Goal: Task Accomplishment & Management: Complete application form

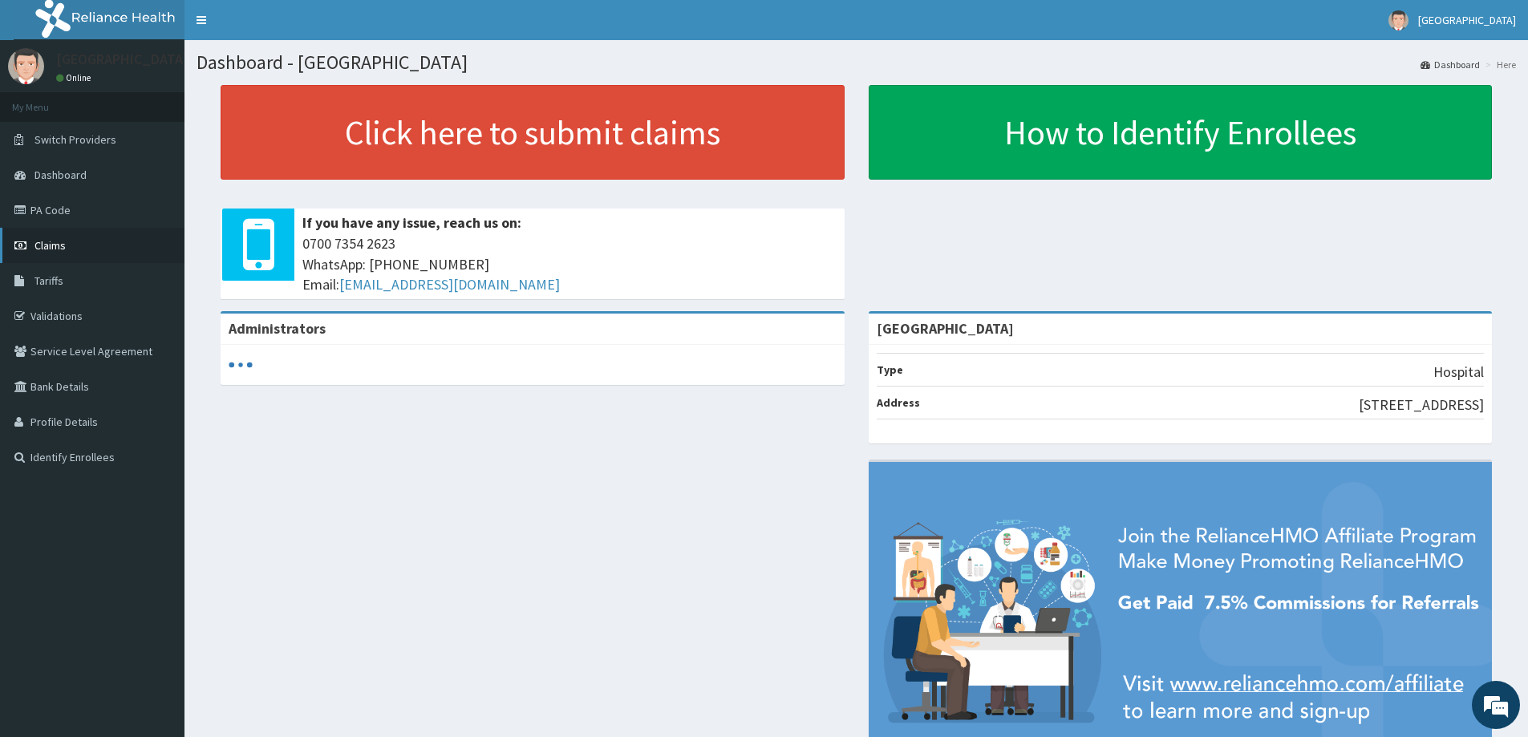
click at [59, 250] on span "Claims" at bounding box center [49, 245] width 31 height 14
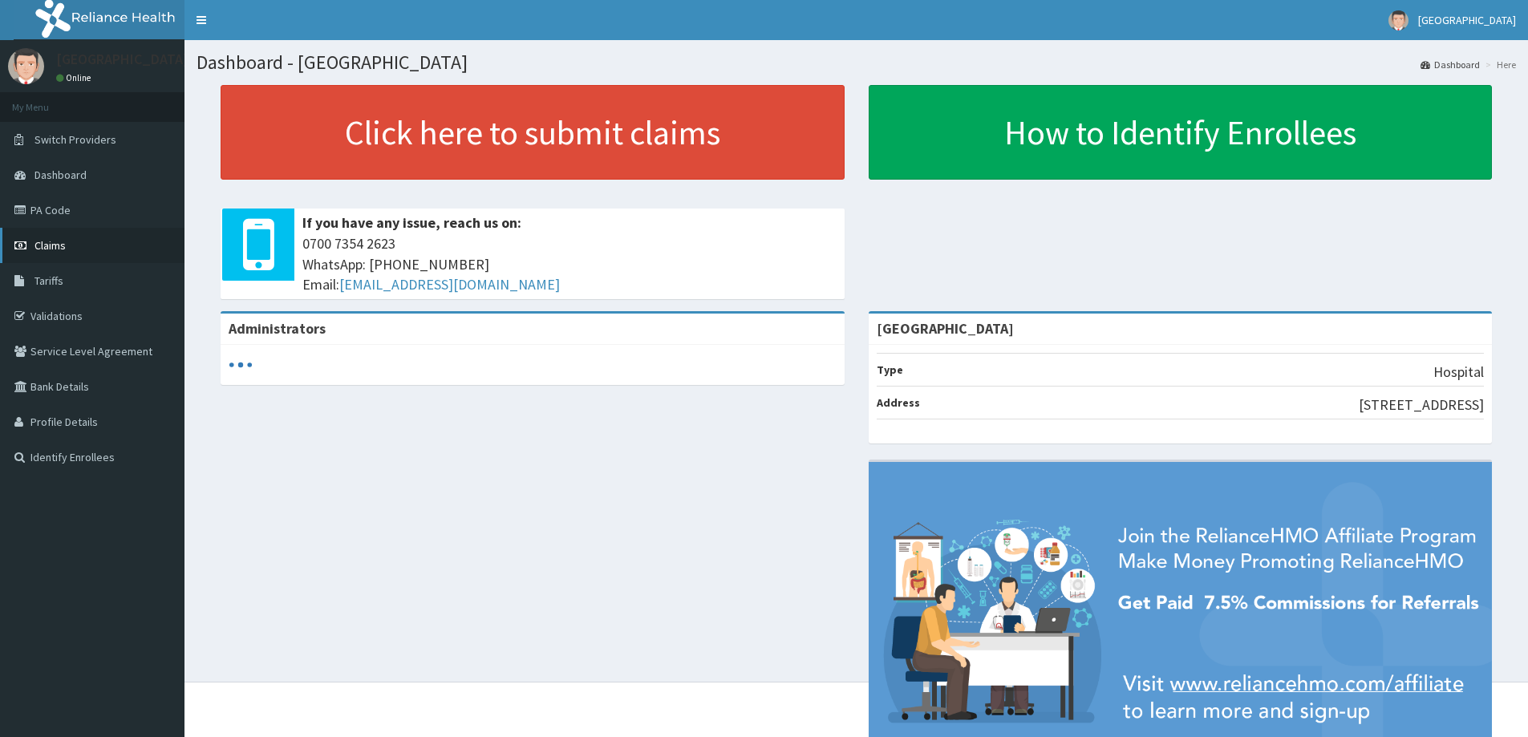
click at [49, 243] on span "Claims" at bounding box center [49, 245] width 31 height 14
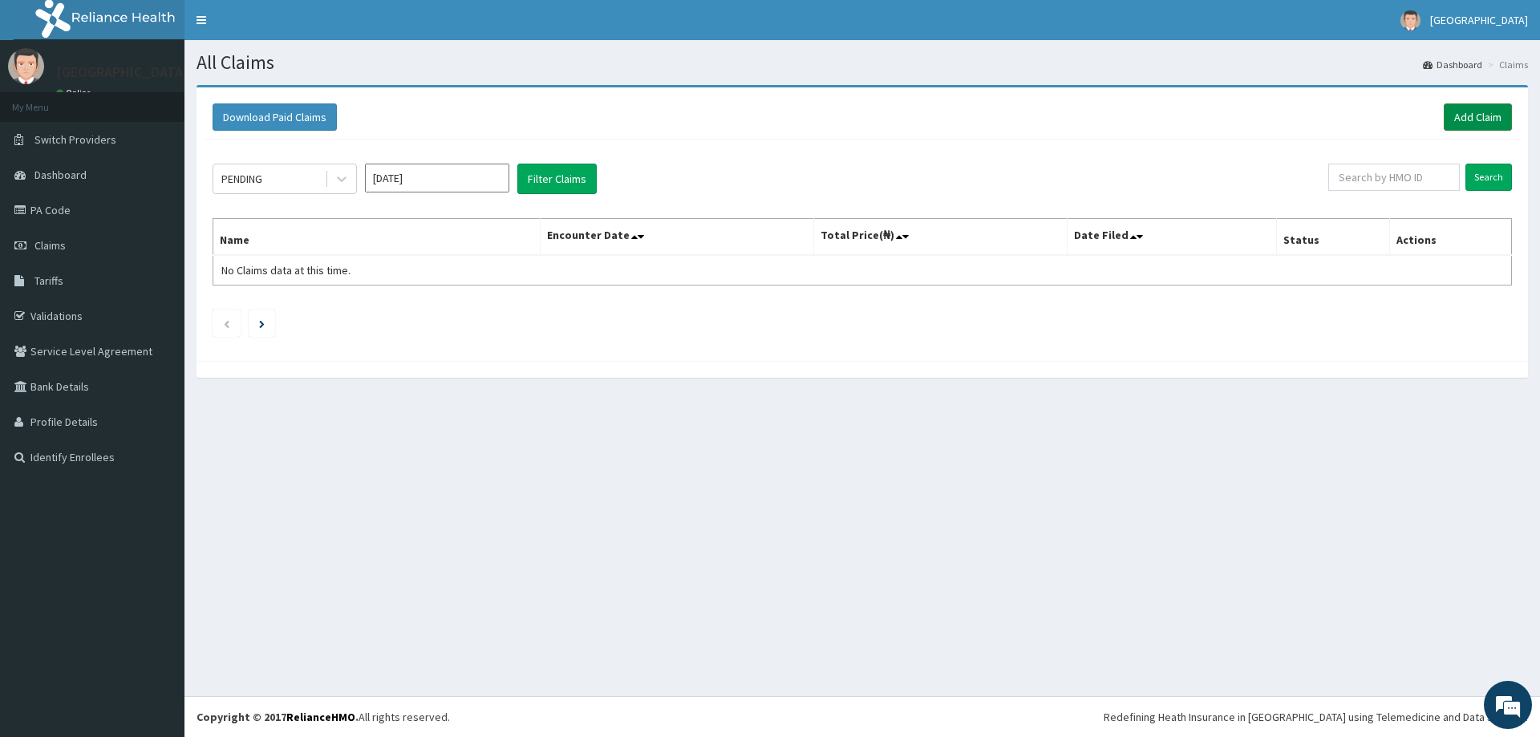
click at [1491, 111] on link "Add Claim" at bounding box center [1478, 116] width 68 height 27
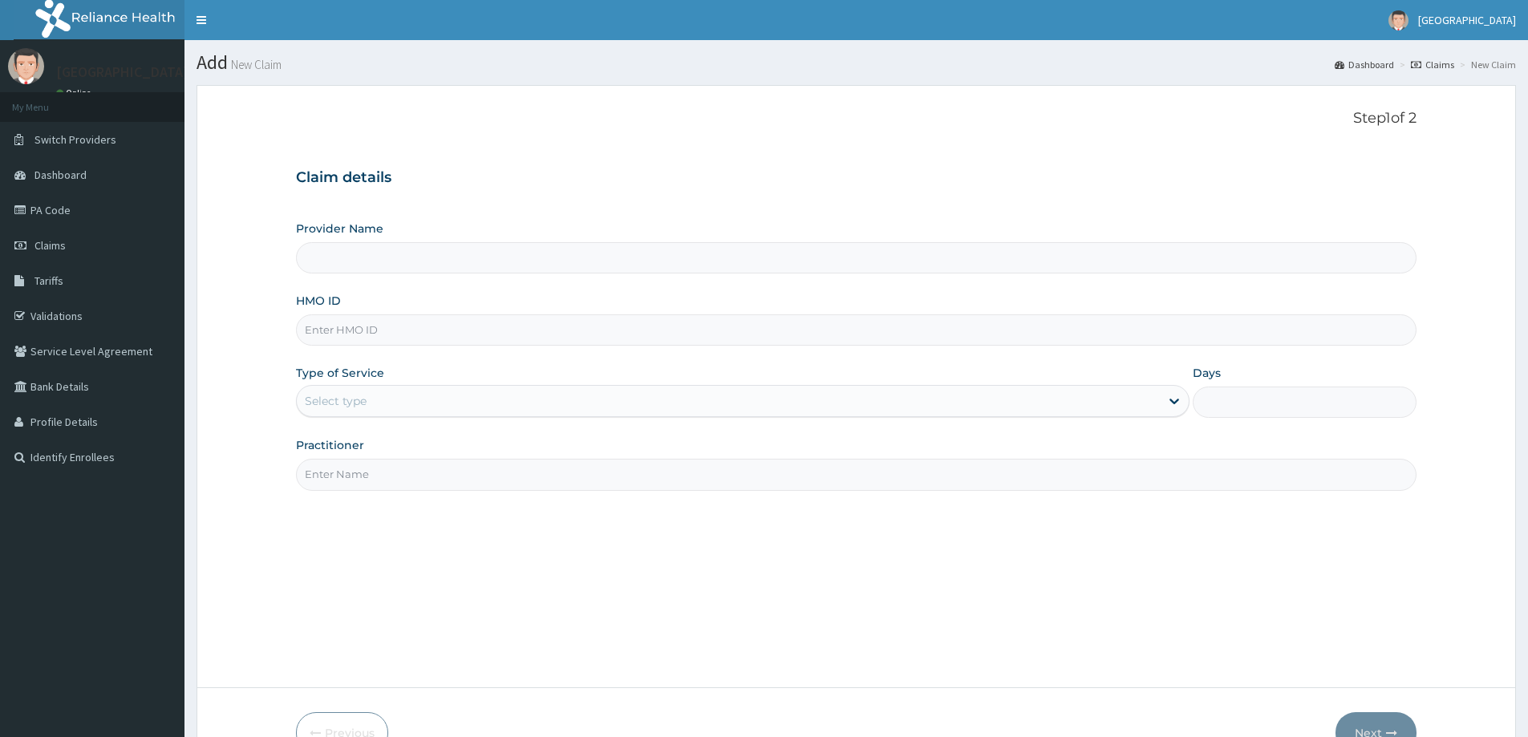
click at [408, 327] on input "HMO ID" at bounding box center [856, 329] width 1121 height 31
type input "A"
type input "[GEOGRAPHIC_DATA]"
type input "AET/10155/A"
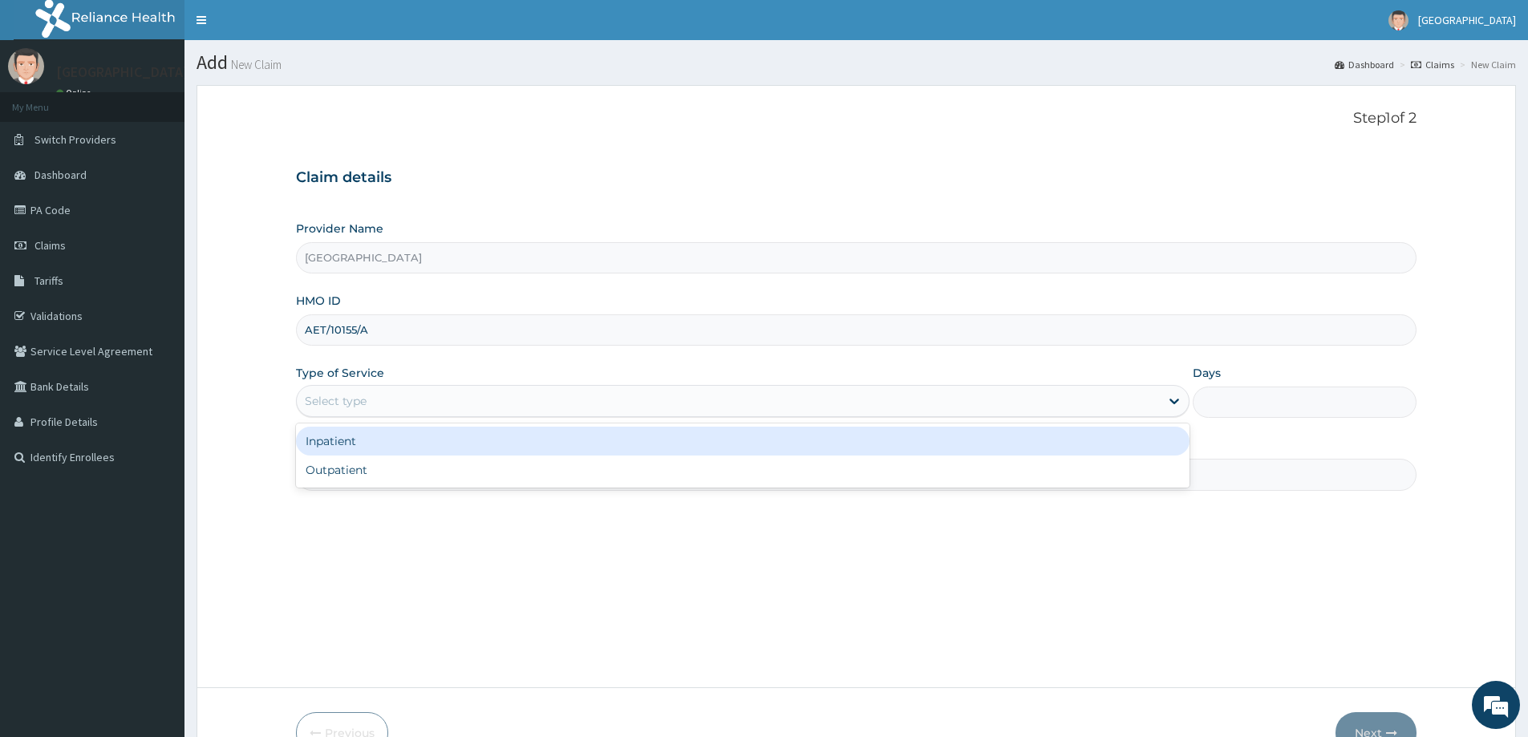
click at [357, 407] on div "Select type" at bounding box center [336, 401] width 62 height 16
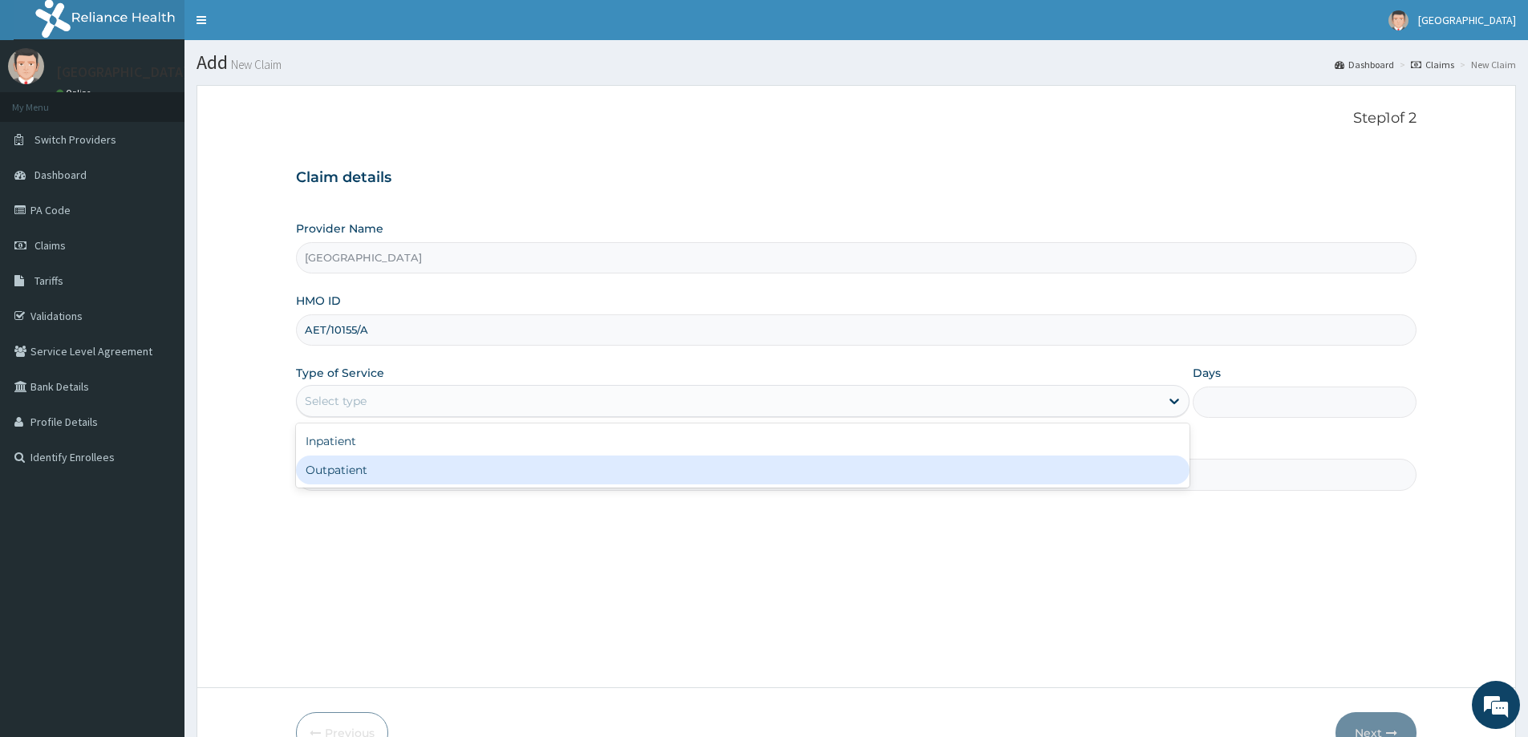
click at [354, 473] on div "Outpatient" at bounding box center [743, 470] width 894 height 29
type input "1"
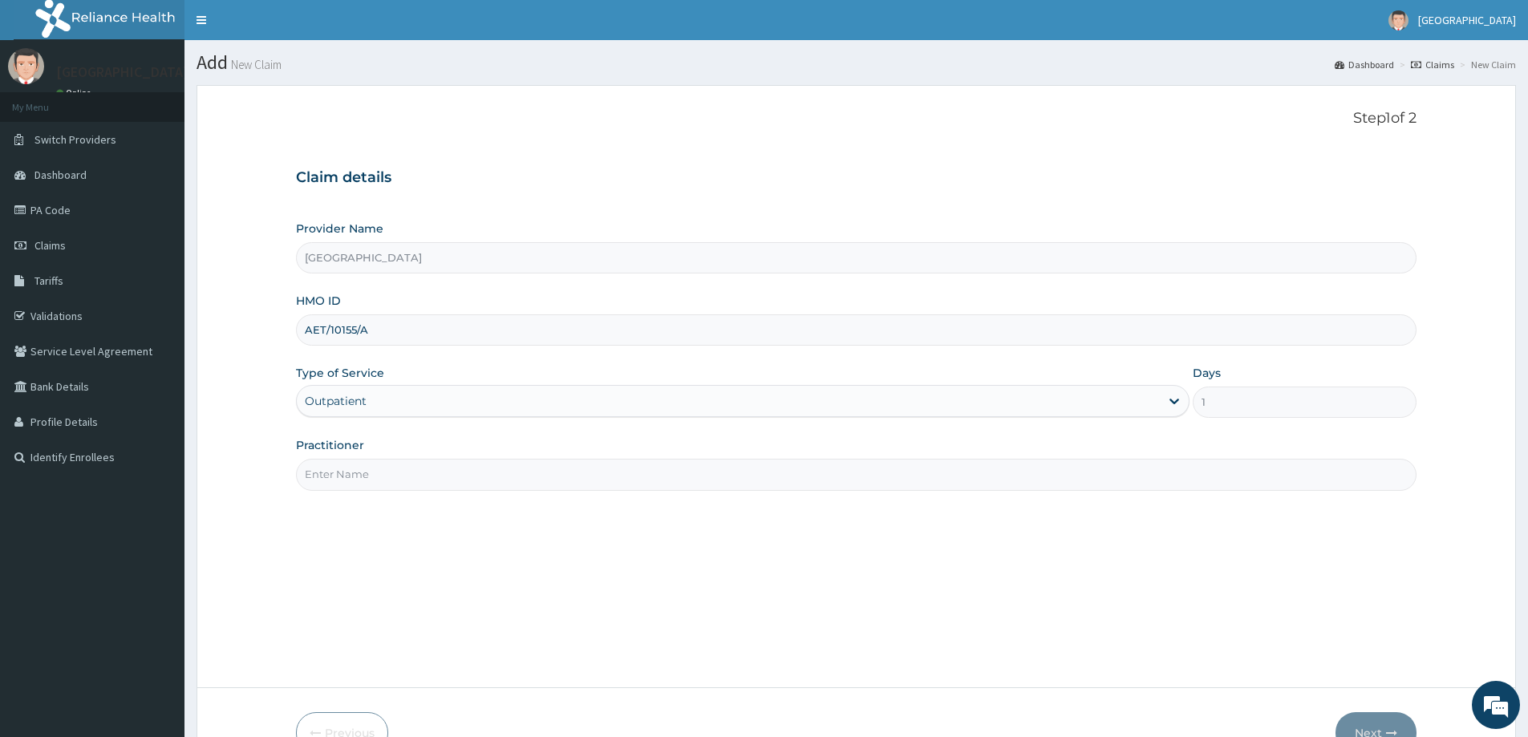
click at [397, 486] on input "Practitioner" at bounding box center [856, 474] width 1121 height 31
type input "DR JONATHAN"
click at [1364, 726] on button "Next" at bounding box center [1376, 733] width 81 height 42
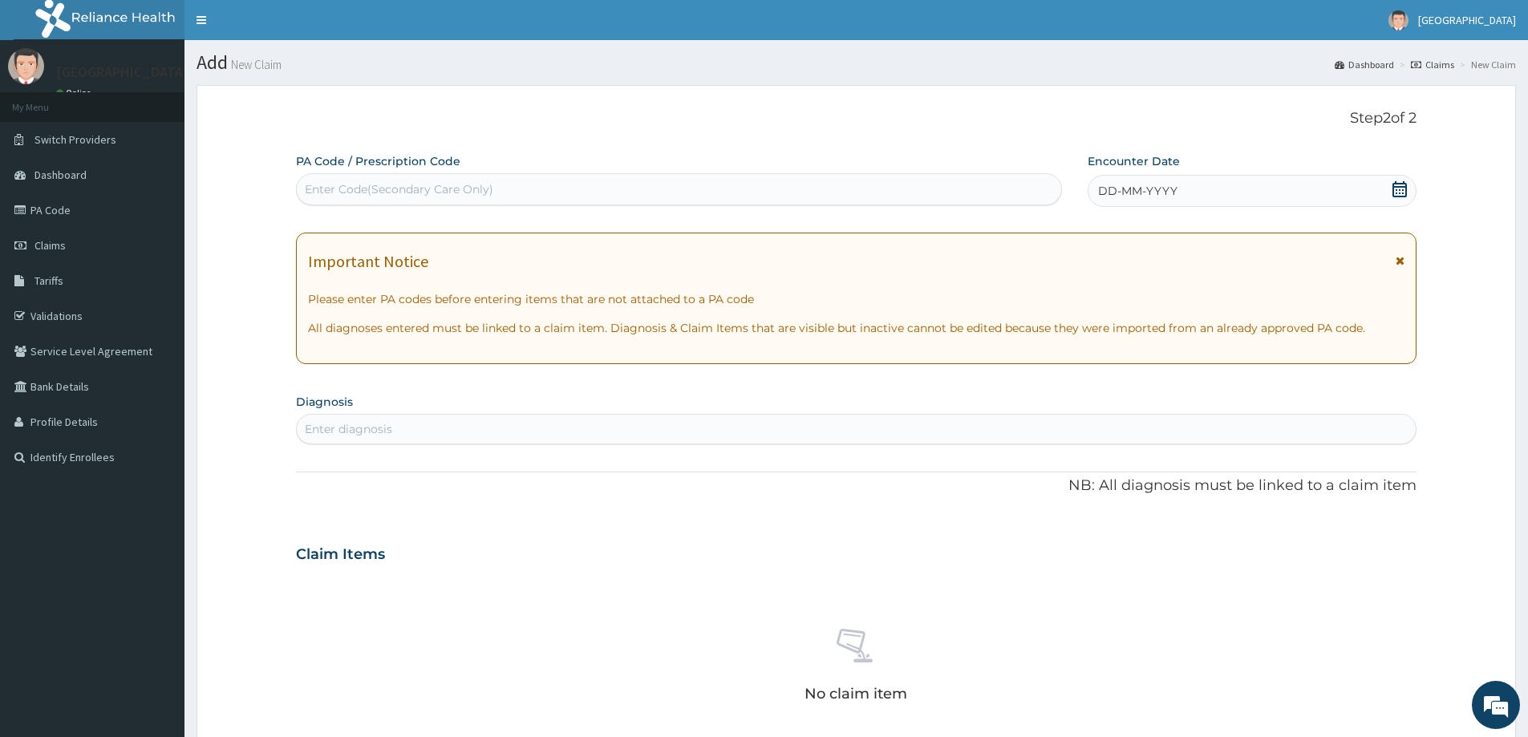
click at [606, 200] on div "Enter Code(Secondary Care Only)" at bounding box center [679, 190] width 765 height 26
paste input "PA/1DD461"
type input "PA/1DD461"
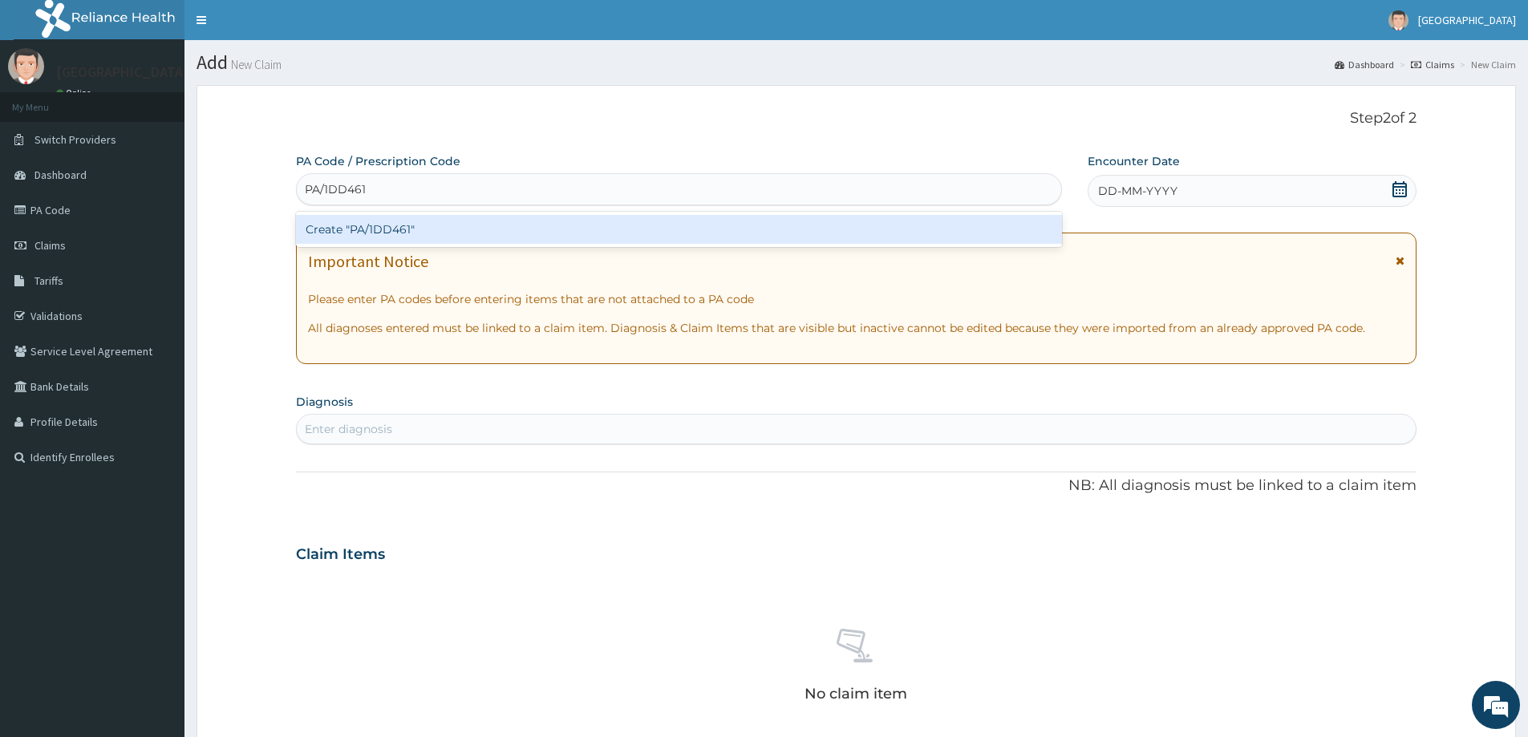
click at [614, 242] on div "Create "PA/1DD461"" at bounding box center [679, 229] width 766 height 29
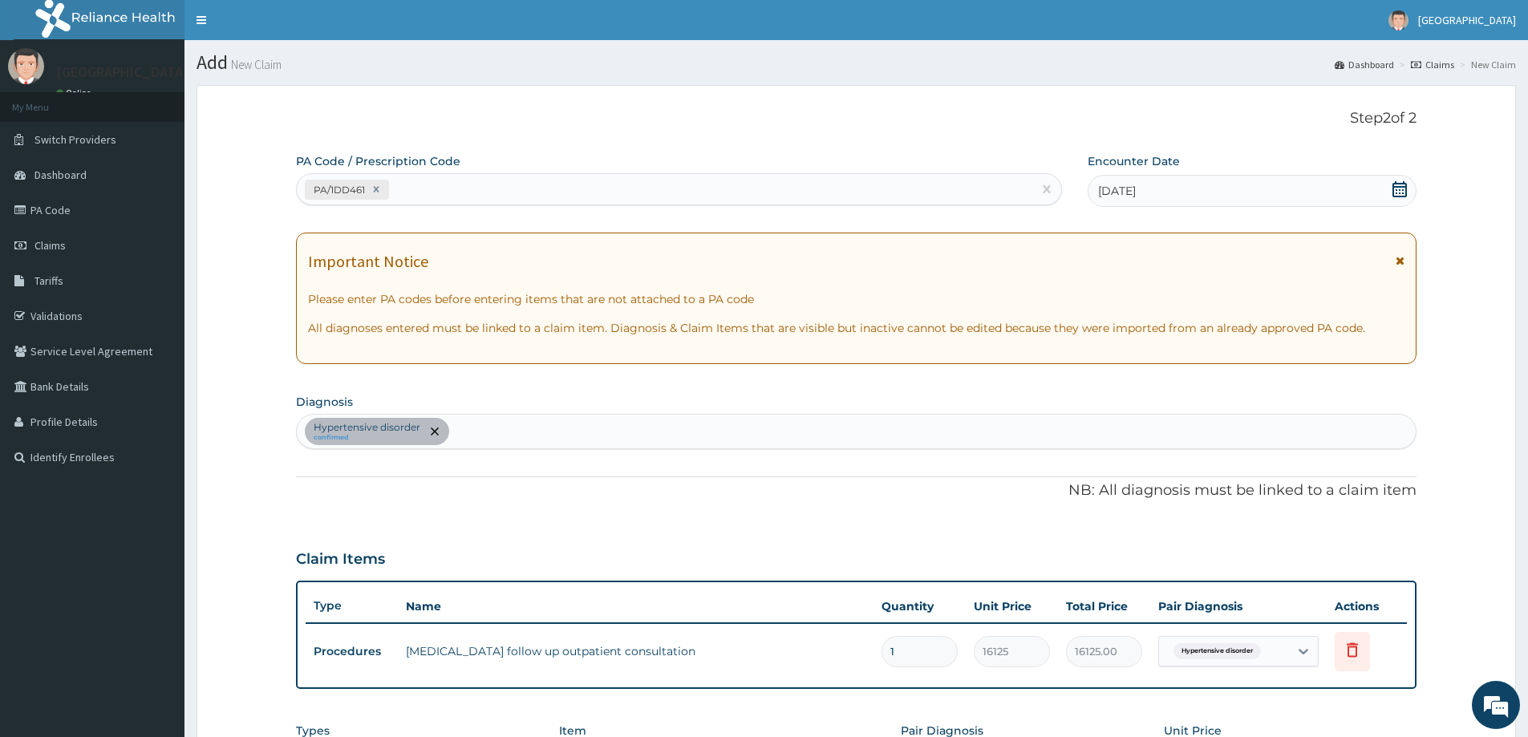
click at [724, 189] on div "PA/1DD461" at bounding box center [665, 190] width 736 height 26
paste input "PA/6C72F9"
type input "PA/6C72F9"
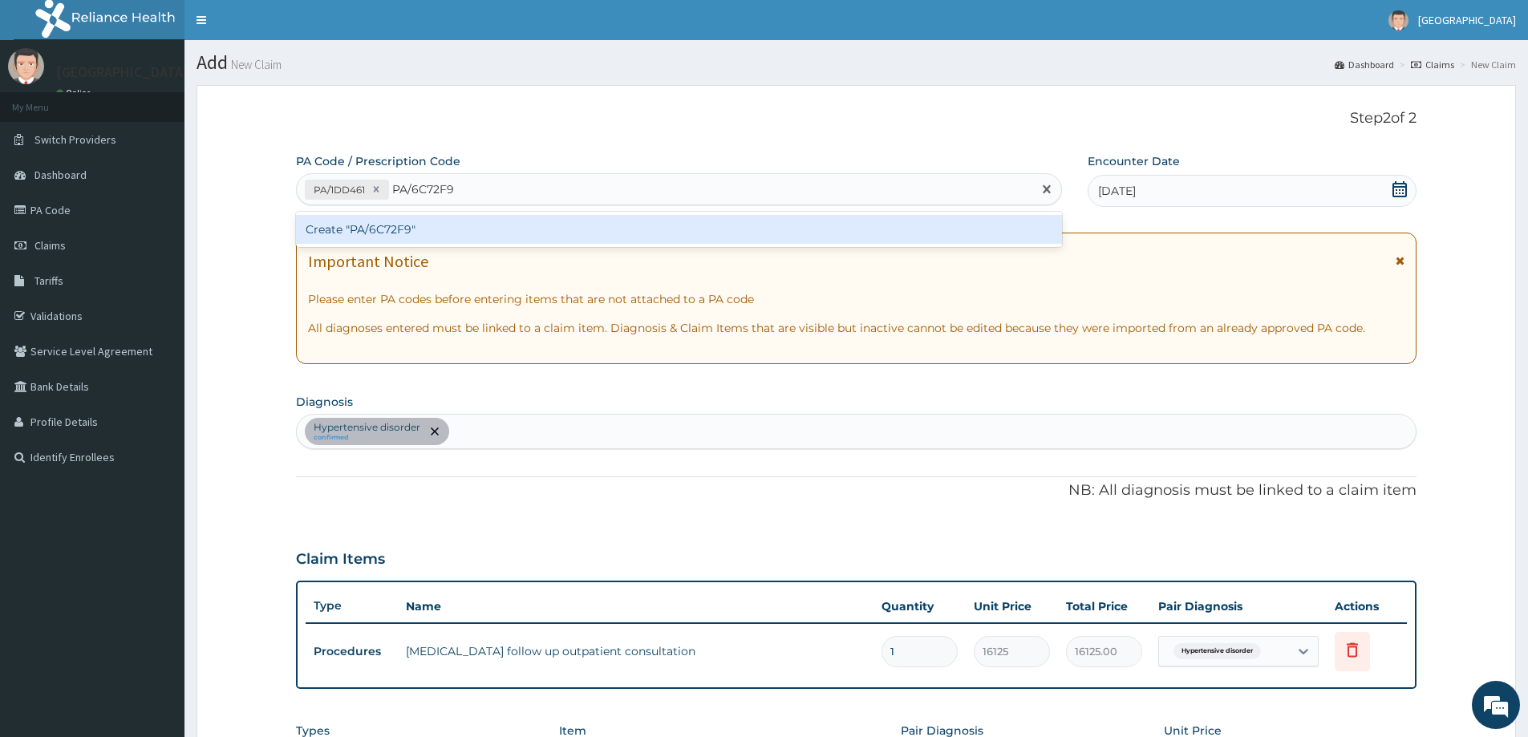
click at [730, 233] on div "Create "PA/6C72F9"" at bounding box center [679, 229] width 766 height 29
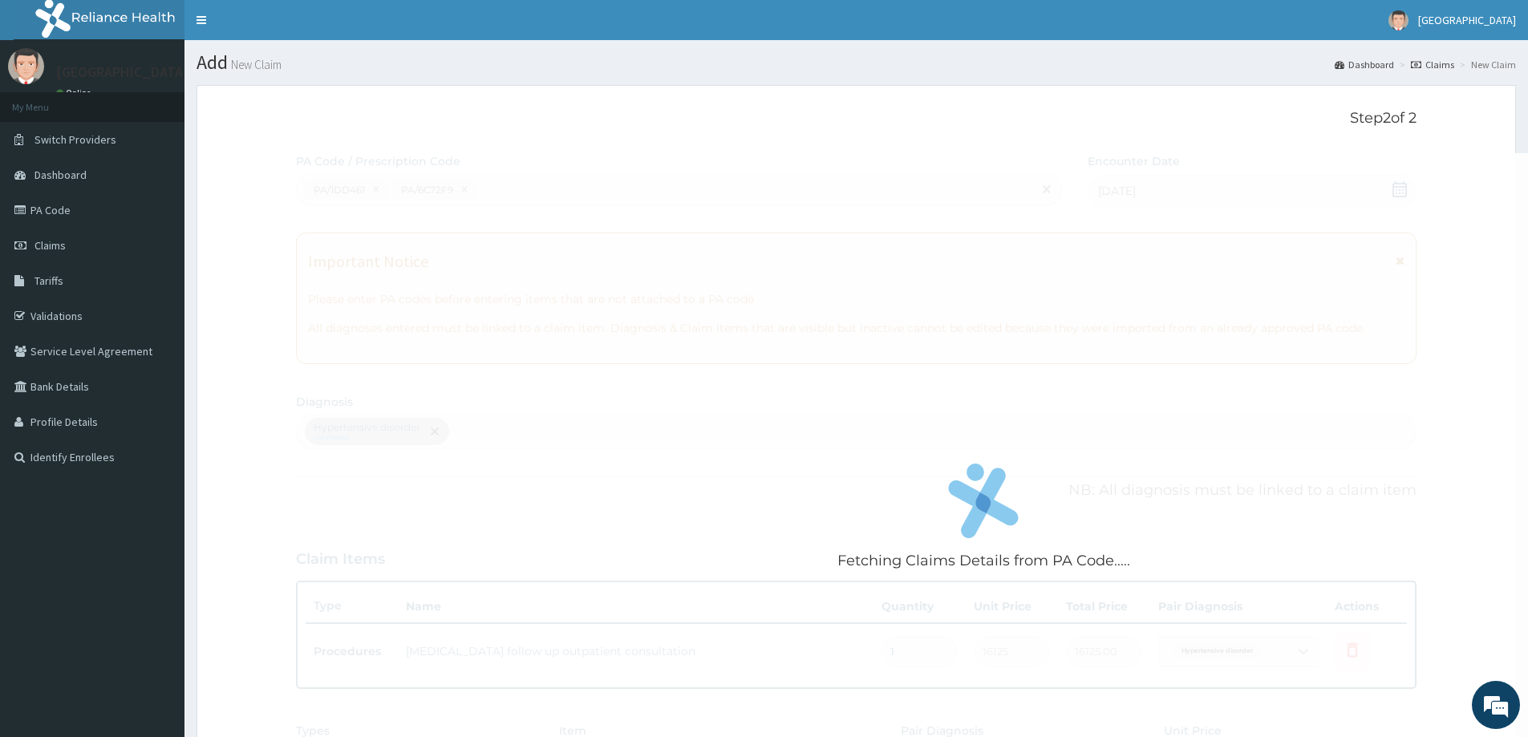
scroll to position [394, 0]
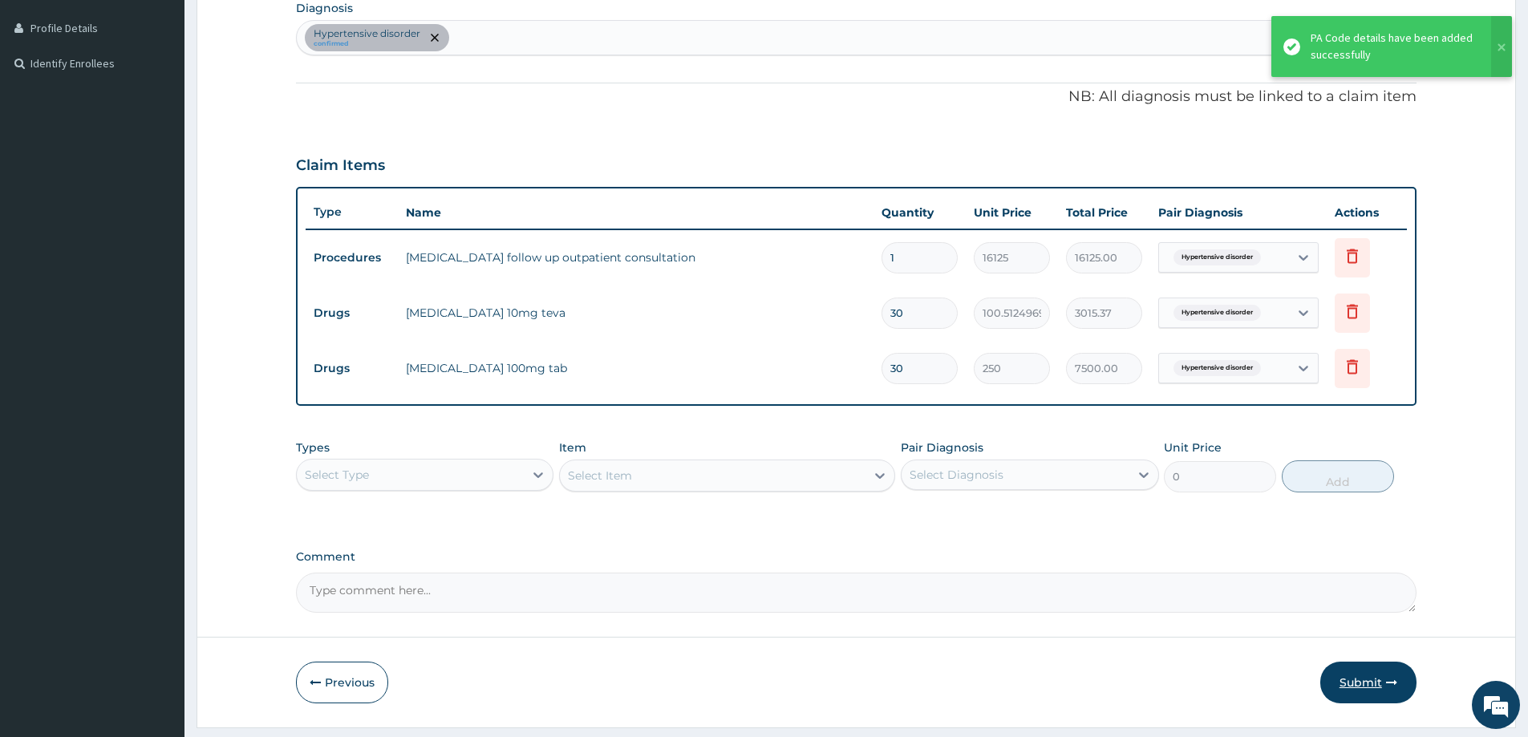
click at [1367, 688] on button "Submit" at bounding box center [1369, 683] width 96 height 42
